Goal: Information Seeking & Learning: Find specific fact

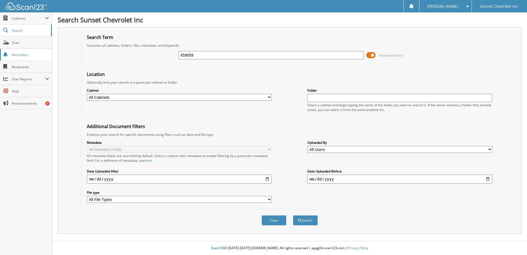
type input "659059"
click at [293, 215] on button "Search" at bounding box center [305, 220] width 25 height 10
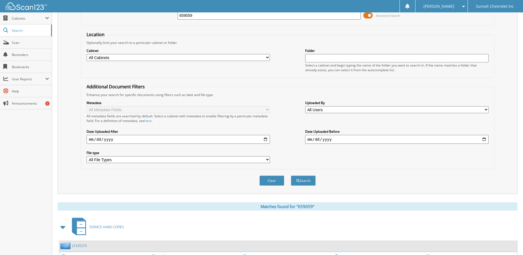
scroll to position [138, 0]
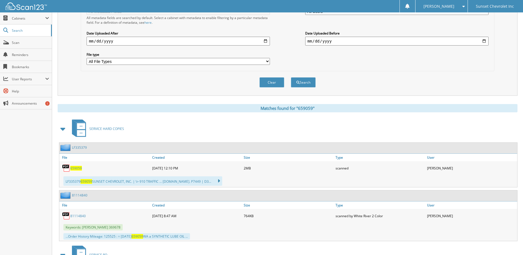
click at [77, 167] on span "659059" at bounding box center [76, 168] width 12 height 5
